Goal: Share content: Share content

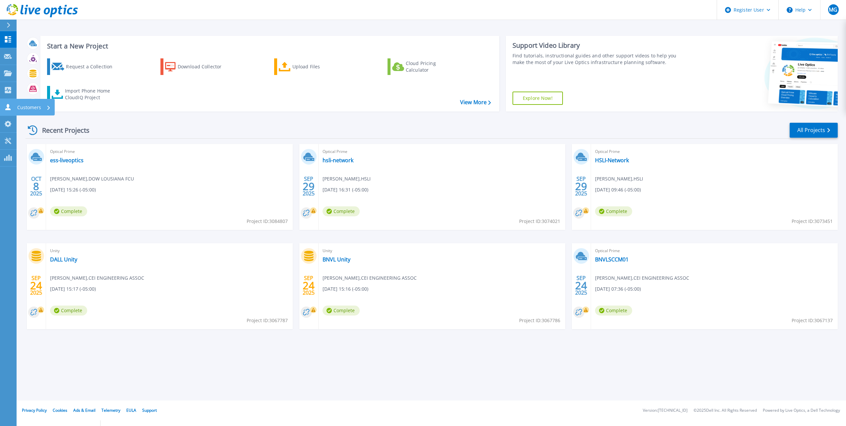
click at [8, 110] on icon at bounding box center [7, 107] width 5 height 6
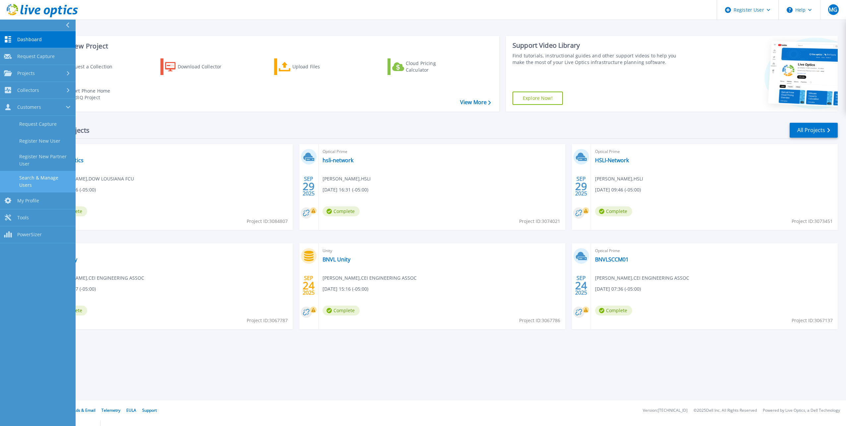
click at [58, 184] on link "Search & Manage Users" at bounding box center [38, 181] width 76 height 21
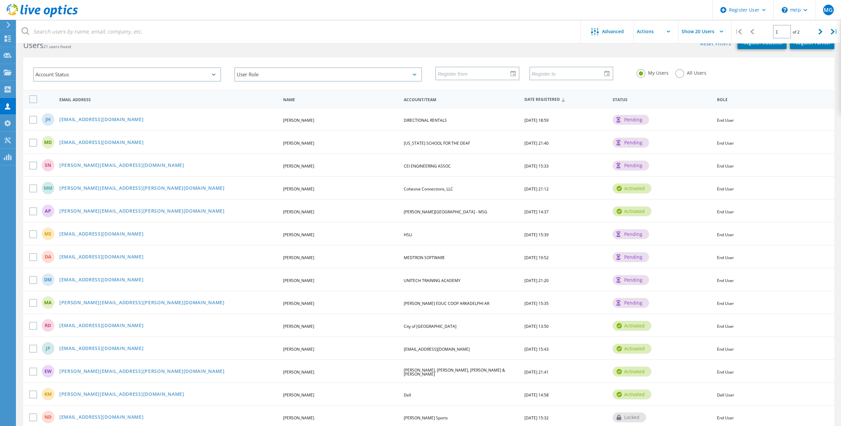
scroll to position [33, 0]
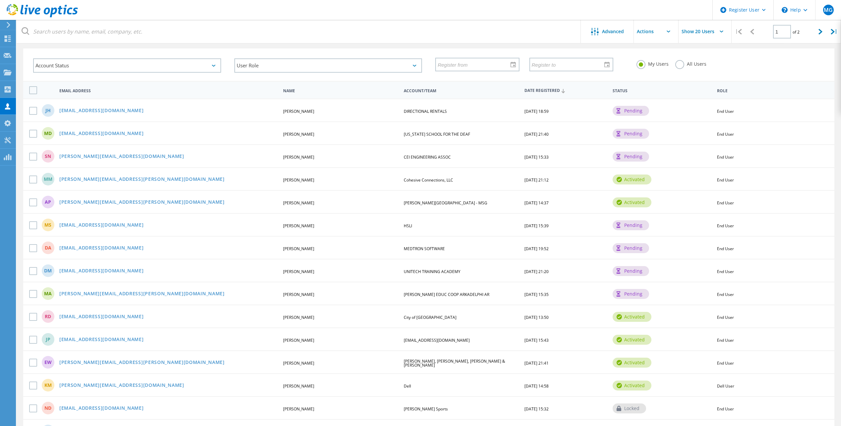
click at [531, 206] on div "AP alex.parker@conwayregional.org Alex Parker Conway Regional Medical Center - …" at bounding box center [428, 201] width 811 height 23
click at [591, 203] on div "09/05/2025, 14:37" at bounding box center [565, 203] width 89 height 4
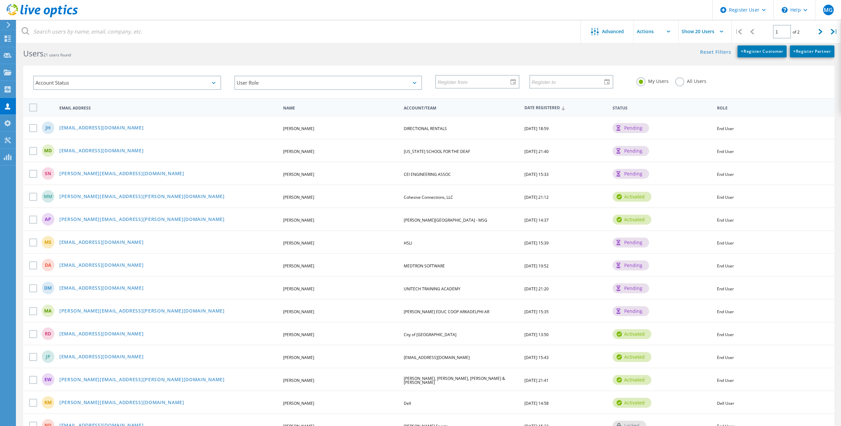
scroll to position [0, 0]
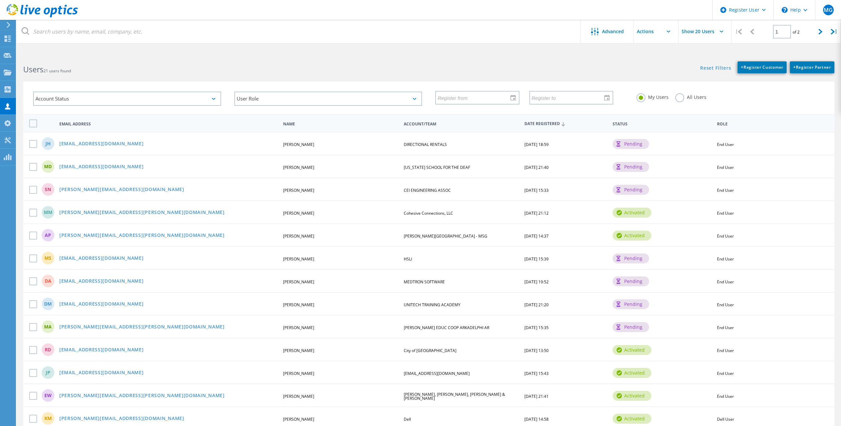
click at [680, 99] on label "All Users" at bounding box center [690, 96] width 31 height 6
click at [0, 0] on input "All Users" at bounding box center [0, 0] width 0 height 0
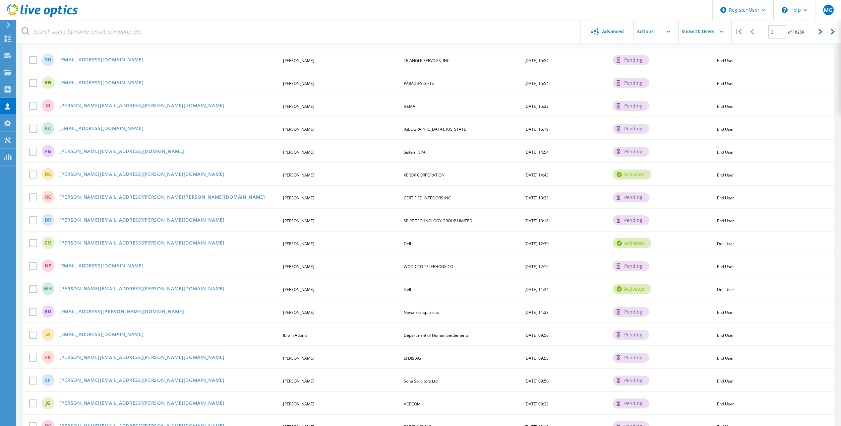
scroll to position [24, 0]
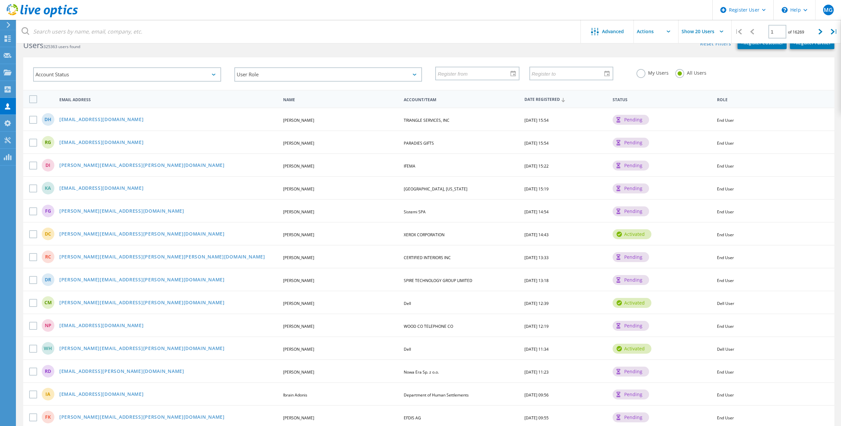
click at [642, 73] on label "My Users" at bounding box center [653, 72] width 32 height 6
click at [0, 0] on input "My Users" at bounding box center [0, 0] width 0 height 0
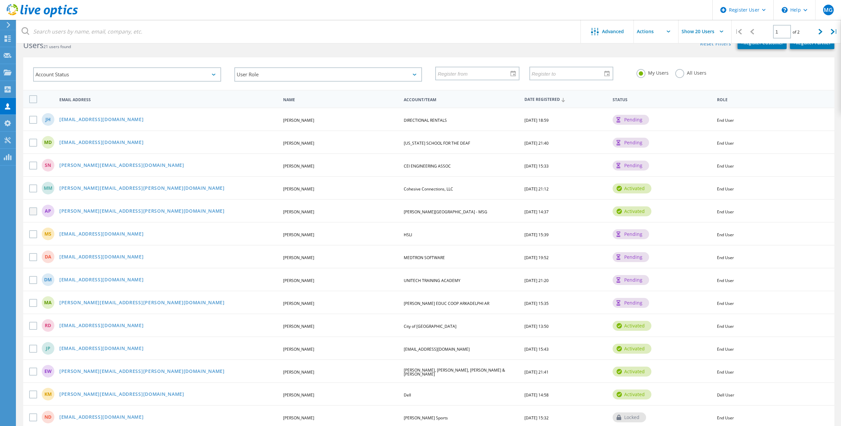
click at [36, 210] on label at bounding box center [34, 211] width 11 height 8
click at [0, 0] on input "checkbox" at bounding box center [0, 0] width 0 height 0
click at [729, 206] on div "AP alex.parker@conwayregional.org Alex Parker Conway Regional Medical Center - …" at bounding box center [428, 211] width 811 height 24
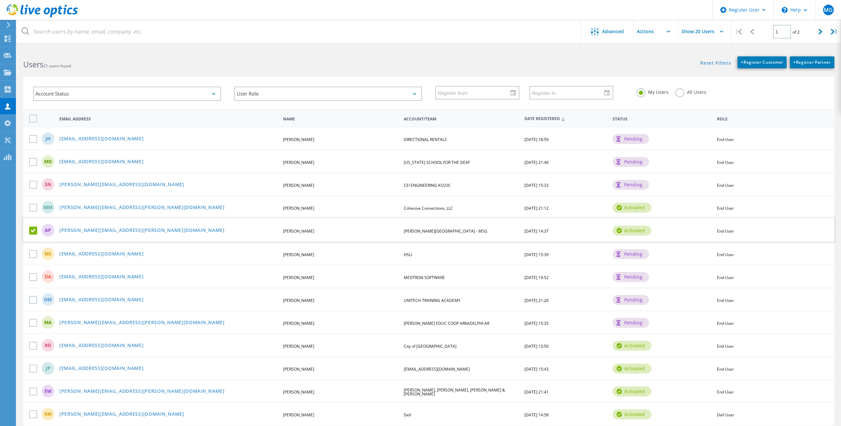
scroll to position [0, 0]
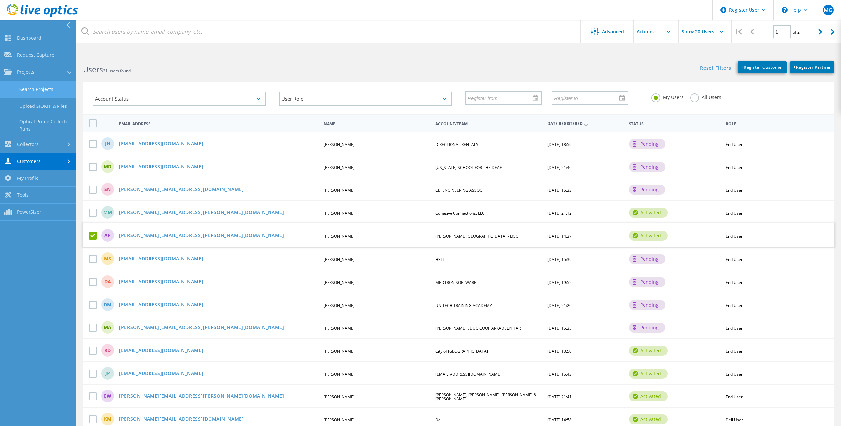
click at [38, 91] on link "Search Projects" at bounding box center [38, 89] width 76 height 17
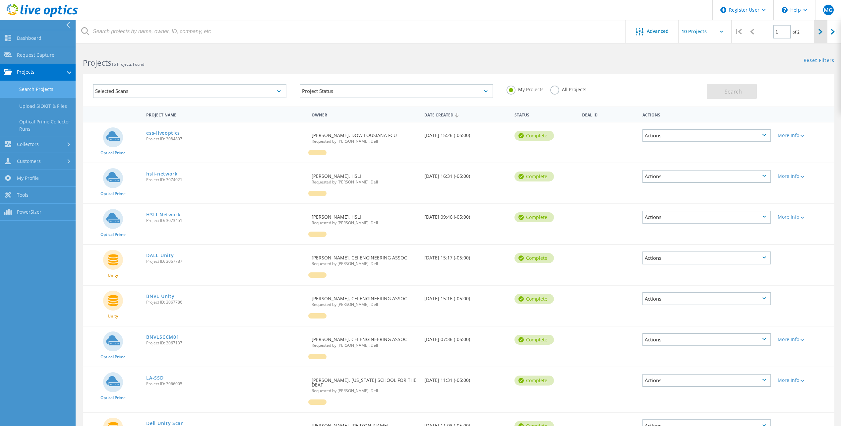
click at [821, 28] on div at bounding box center [821, 32] width 14 height 24
type input "2"
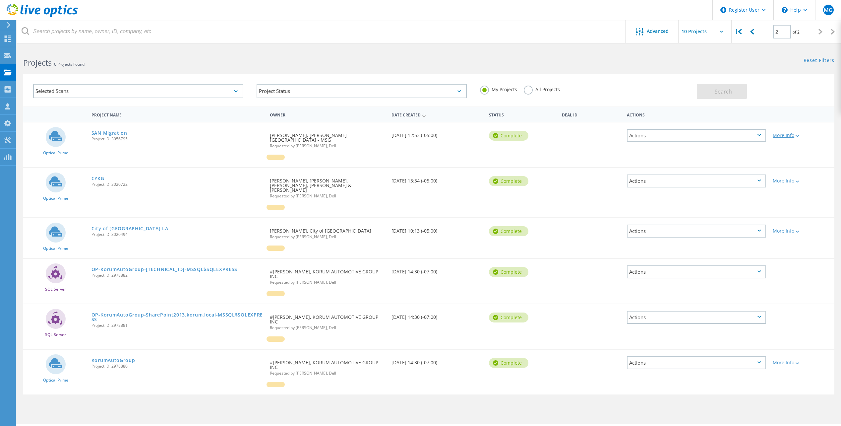
click at [784, 135] on div "More Info" at bounding box center [802, 135] width 58 height 5
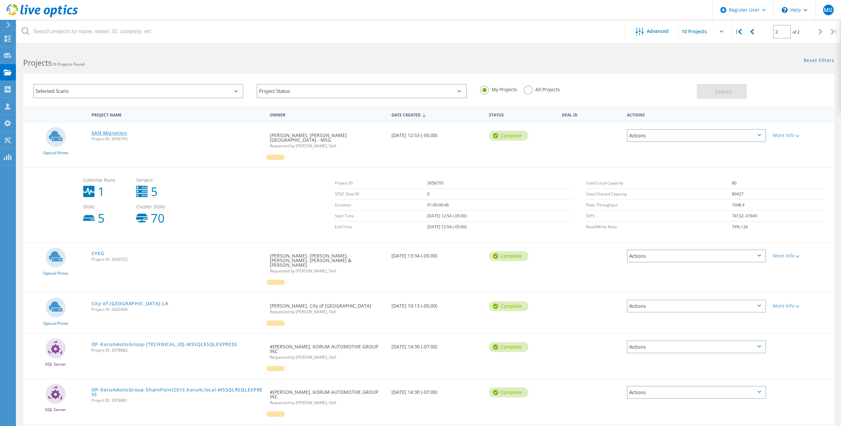
click at [108, 131] on link "SAN Migration" at bounding box center [109, 133] width 36 height 5
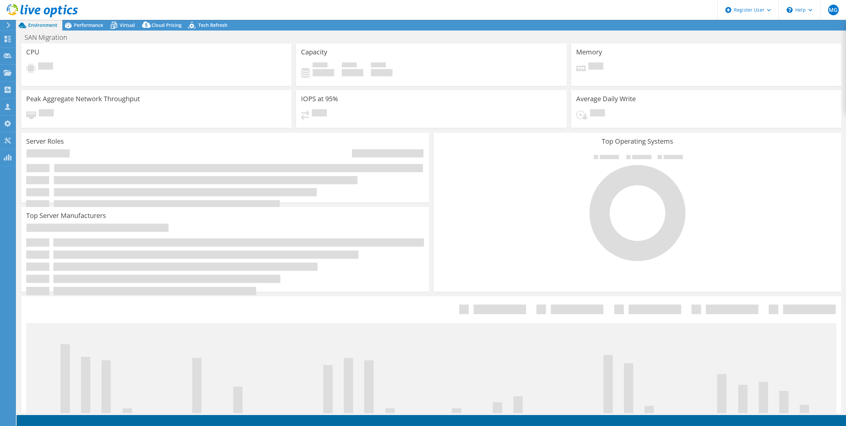
select select "USD"
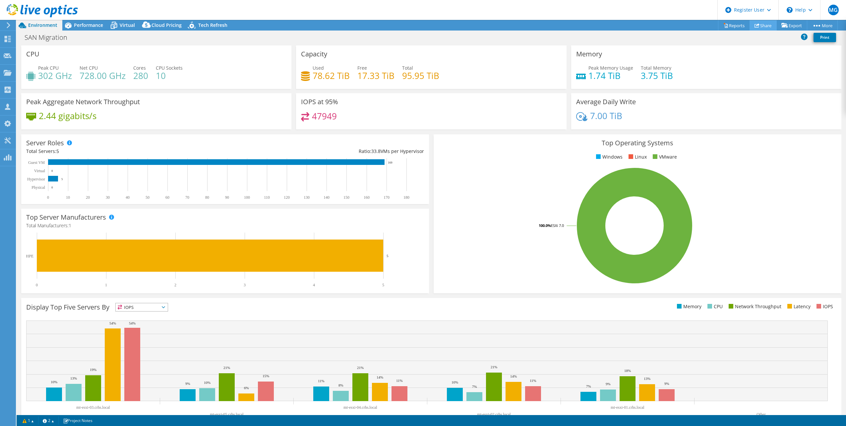
click at [760, 22] on link "Share" at bounding box center [763, 25] width 27 height 10
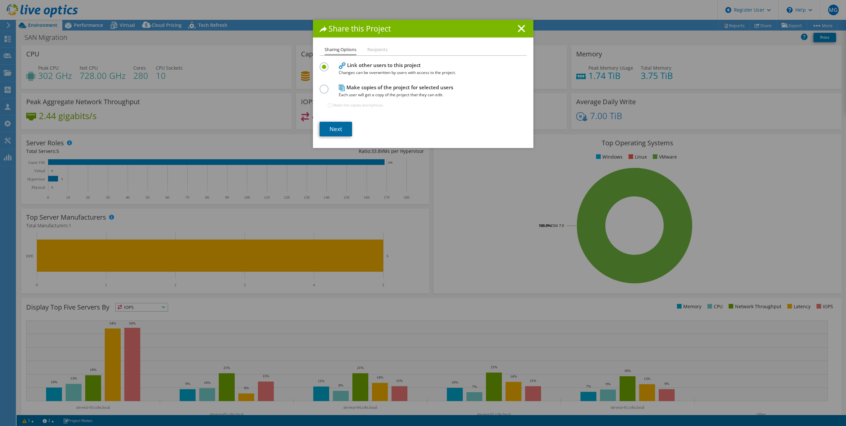
click at [333, 128] on link "Next" at bounding box center [336, 129] width 32 height 15
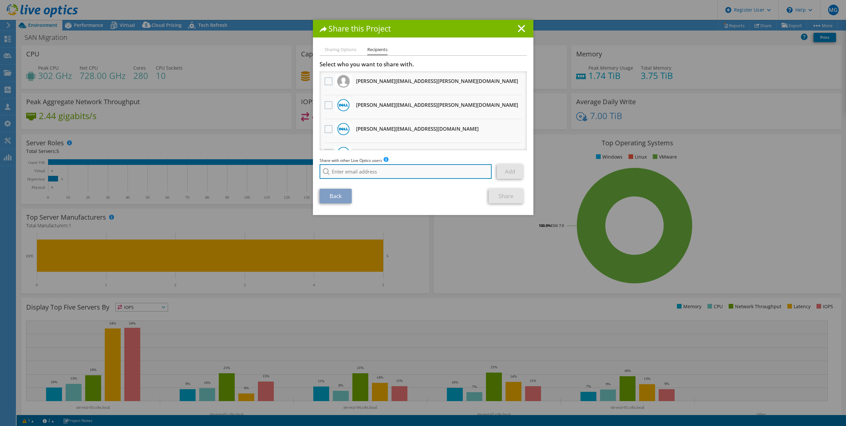
click at [352, 171] on input "search" at bounding box center [406, 171] width 172 height 15
click at [356, 172] on input "bar" at bounding box center [406, 171] width 172 height 15
click at [352, 176] on input "b" at bounding box center [406, 171] width 172 height 15
click at [370, 182] on li "[EMAIL_ADDRESS][DOMAIN_NAME]" at bounding box center [358, 180] width 76 height 8
type input "[EMAIL_ADDRESS][DOMAIN_NAME]"
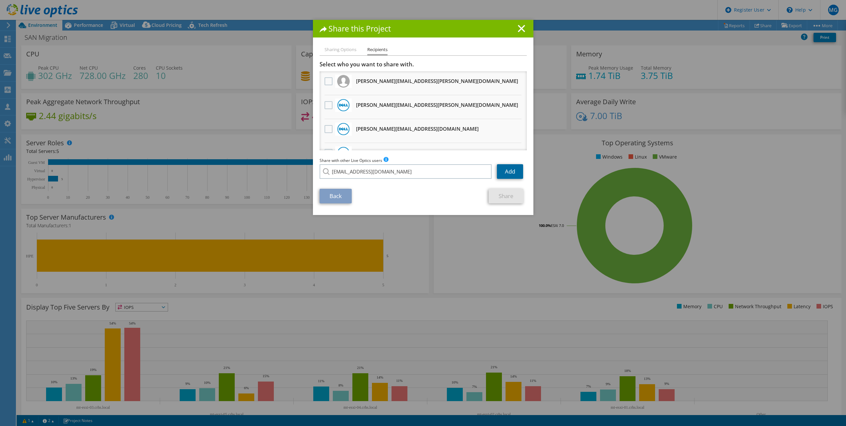
click at [511, 173] on link "Add" at bounding box center [510, 171] width 26 height 15
click at [505, 194] on link "Share" at bounding box center [506, 196] width 35 height 15
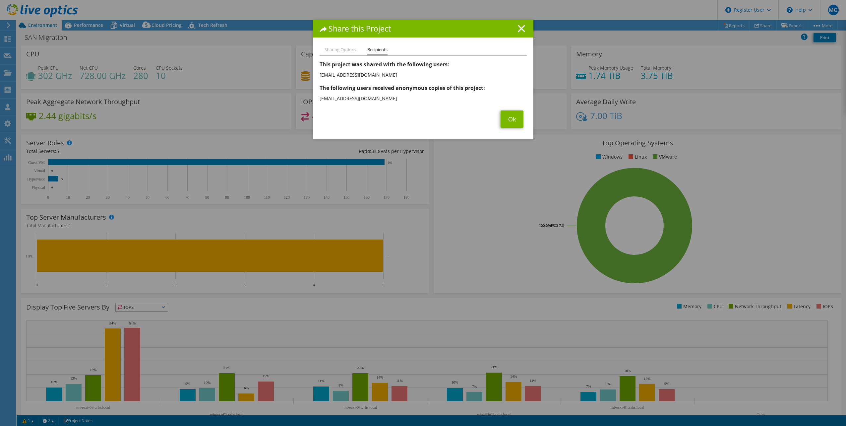
click at [518, 29] on line at bounding box center [521, 28] width 7 height 7
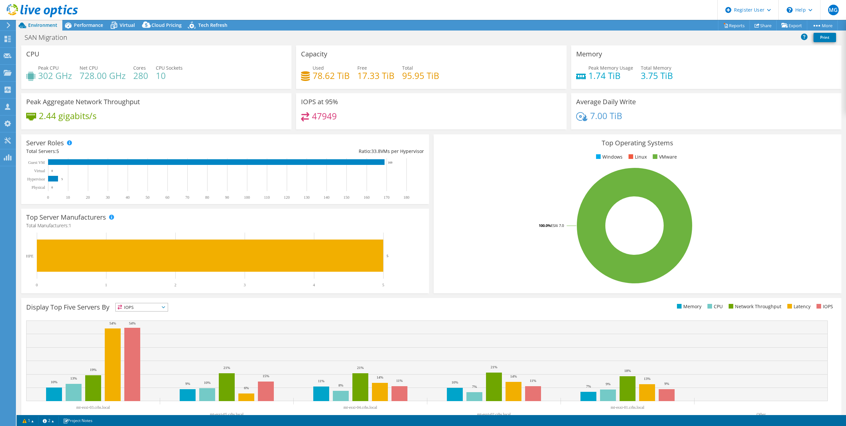
click at [512, 174] on rect at bounding box center [635, 225] width 392 height 116
